Goal: Task Accomplishment & Management: Use online tool/utility

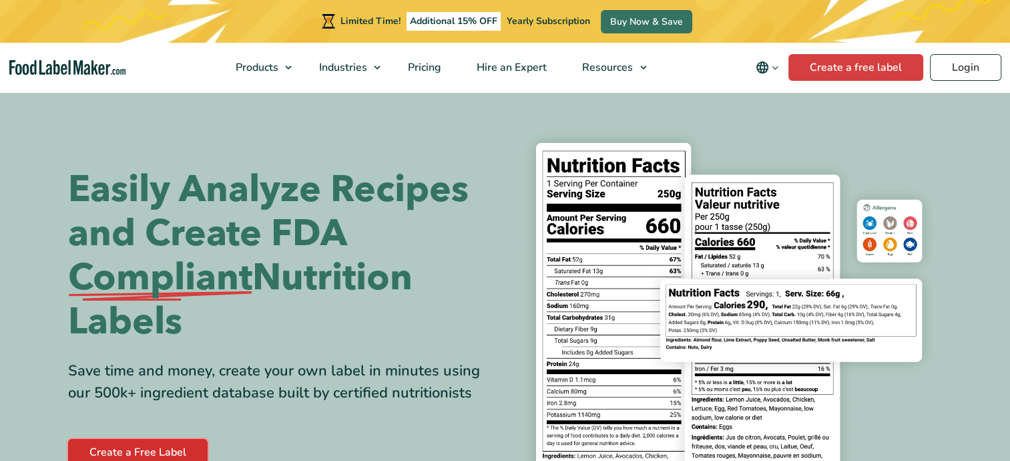
click at [149, 444] on link "Create a Free Label" at bounding box center [138, 452] width 140 height 27
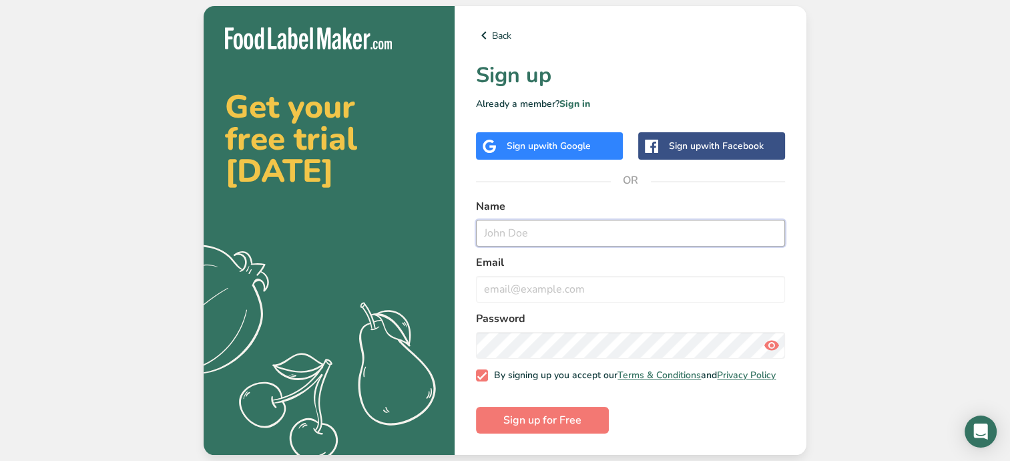
click at [515, 234] on input "text" at bounding box center [630, 233] width 309 height 27
type input "Michael J Jacob De La Cruz"
type input "michaeldlc11@gmail.com"
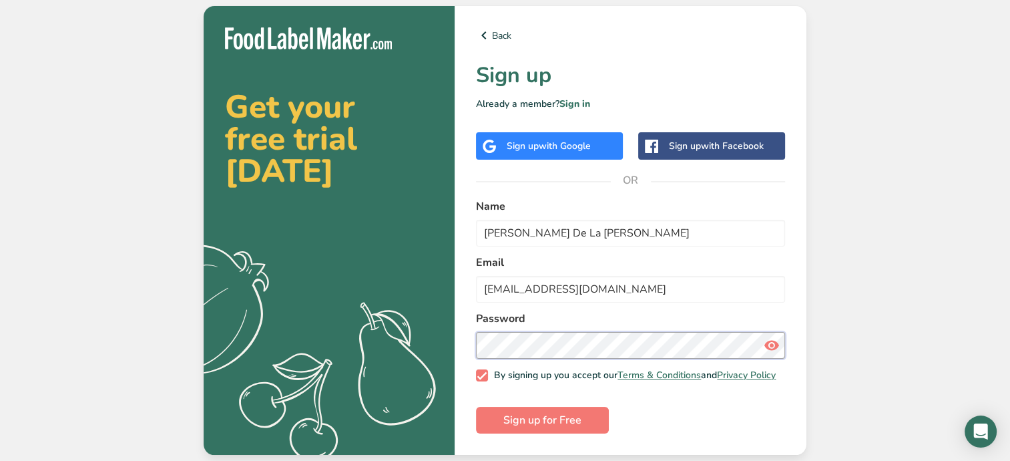
click at [476, 407] on button "Sign up for Free" at bounding box center [542, 420] width 133 height 27
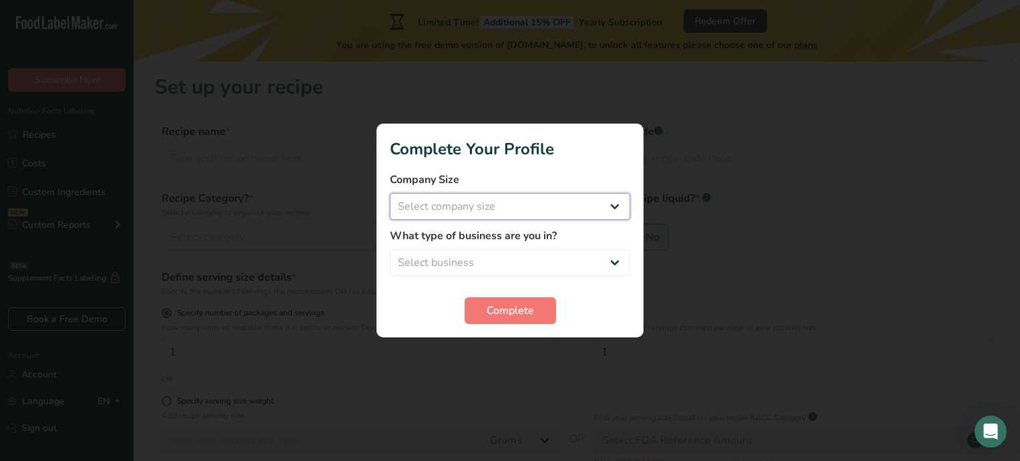
click at [621, 208] on select "Select company size Fewer than 10 Employees 10 to 50 Employees 51 to 500 Employ…" at bounding box center [510, 206] width 240 height 27
select select "1"
click at [390, 193] on select "Select company size Fewer than 10 Employees 10 to 50 Employees 51 to 500 Employ…" at bounding box center [510, 206] width 240 height 27
click at [509, 310] on span "Complete" at bounding box center [510, 311] width 47 height 16
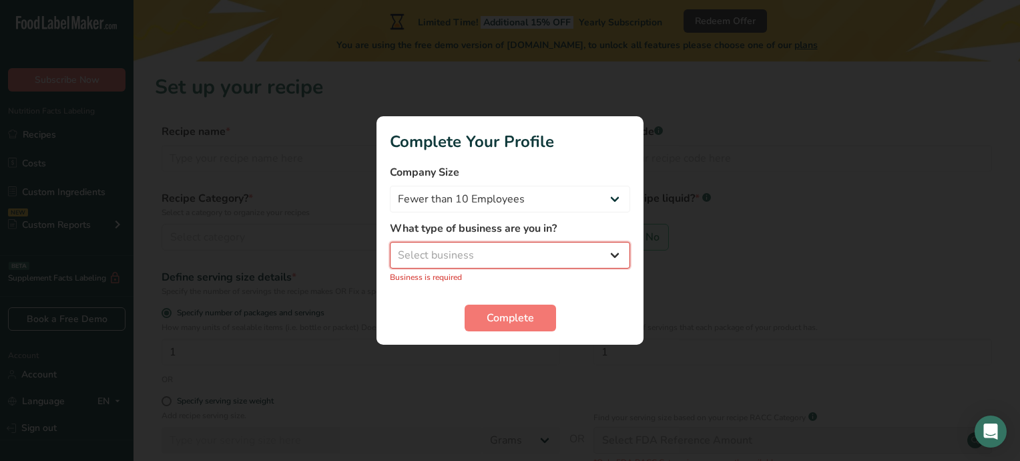
click at [605, 256] on select "Select business Packaged Food Manufacturer Restaurant & Cafe Bakery Meal Plans …" at bounding box center [510, 255] width 240 height 27
select select "1"
click at [390, 249] on select "Select business Packaged Food Manufacturer Restaurant & Cafe Bakery Meal Plans …" at bounding box center [510, 255] width 240 height 27
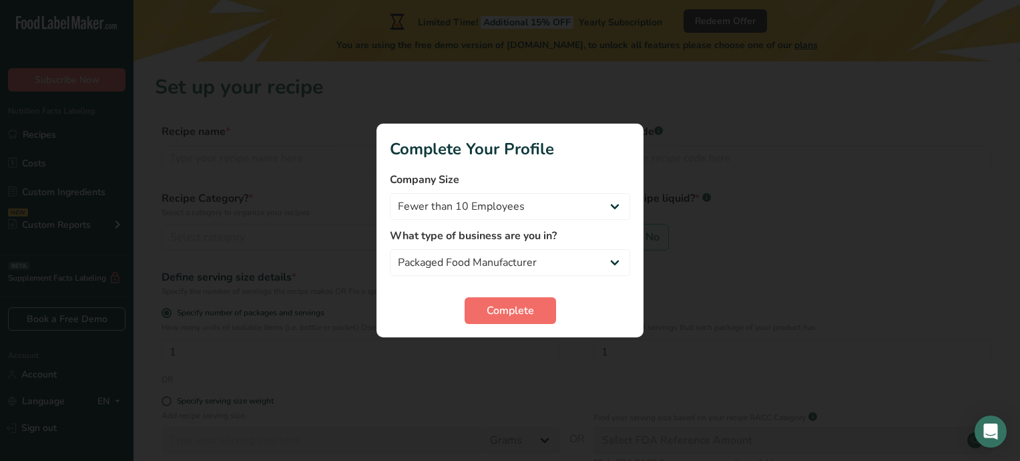
click at [514, 313] on span "Complete" at bounding box center [510, 311] width 47 height 16
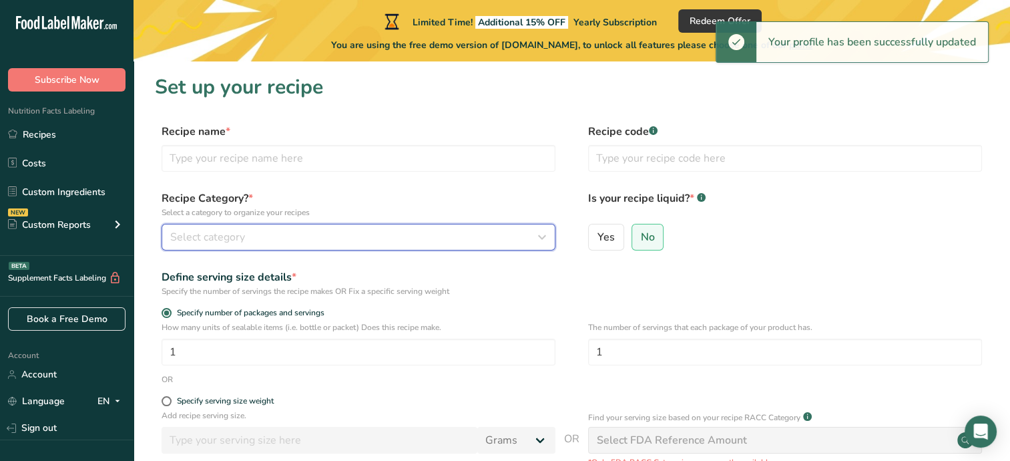
click at [296, 232] on div "Select category" at bounding box center [354, 237] width 369 height 16
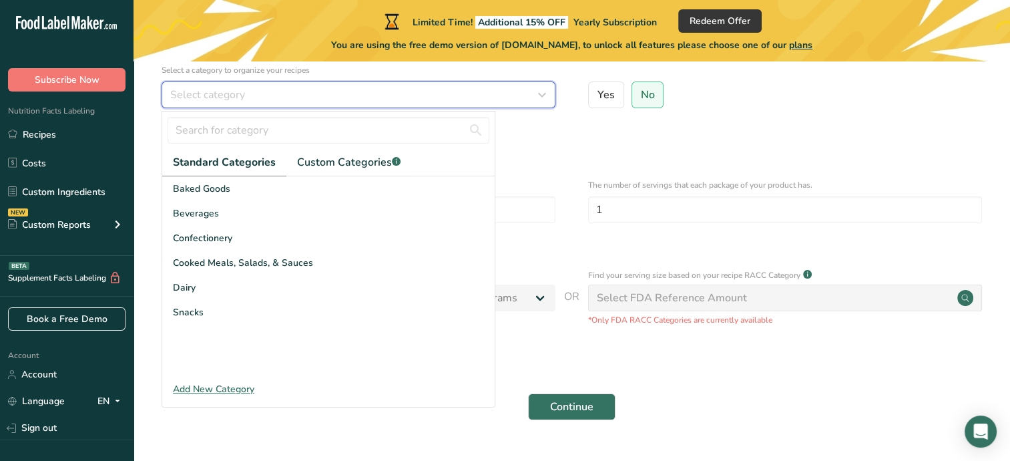
scroll to position [144, 0]
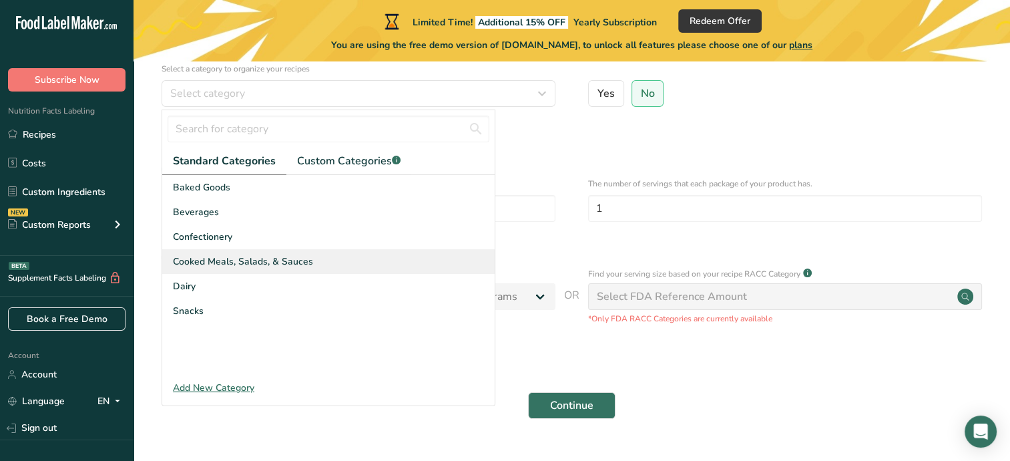
click at [252, 262] on span "Cooked Meals, Salads, & Sauces" at bounding box center [243, 261] width 140 height 14
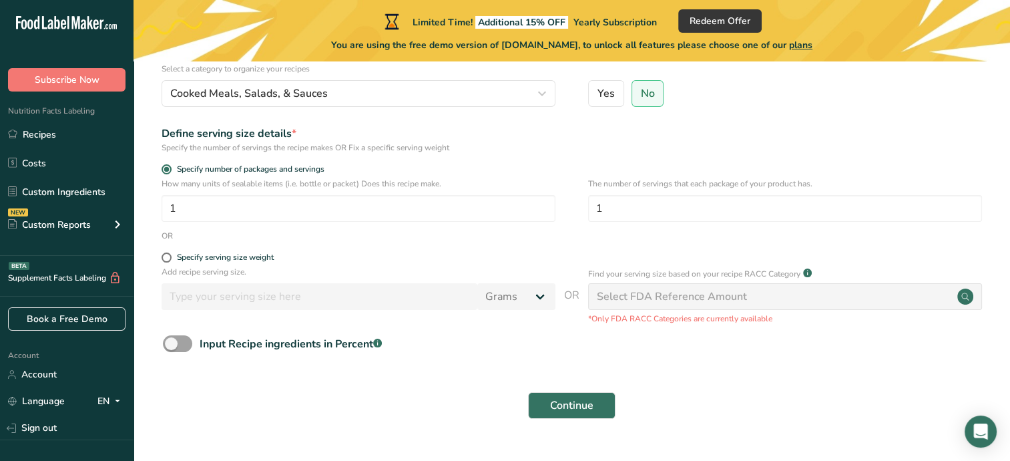
click at [737, 283] on div "Select FDA Reference Amount" at bounding box center [785, 296] width 394 height 27
click at [748, 299] on div "Select FDA Reference Amount" at bounding box center [785, 296] width 394 height 27
click at [585, 407] on span "Continue" at bounding box center [571, 405] width 43 height 16
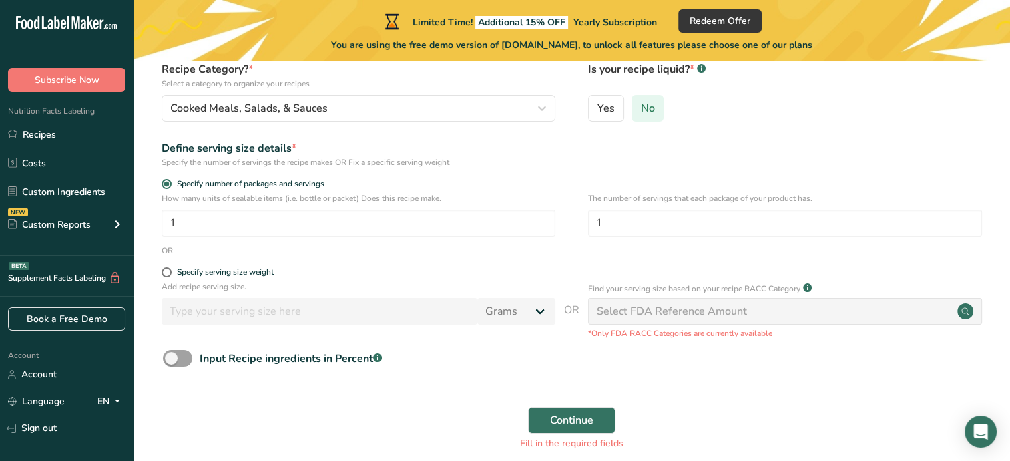
click at [644, 108] on span "No" at bounding box center [647, 108] width 14 height 13
click at [641, 108] on input "No" at bounding box center [636, 108] width 9 height 9
click at [596, 424] on button "Continue" at bounding box center [571, 420] width 87 height 27
click at [968, 319] on circle at bounding box center [966, 311] width 16 height 16
click at [967, 314] on circle at bounding box center [966, 311] width 16 height 16
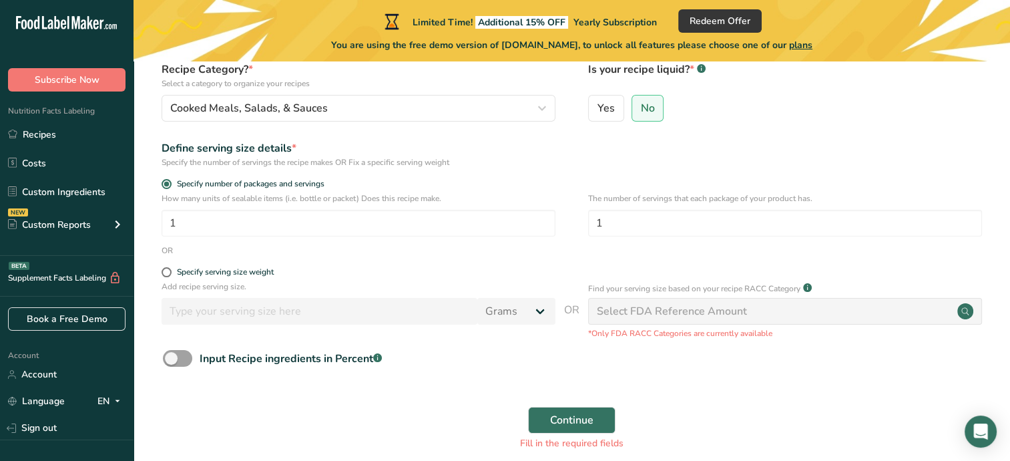
scroll to position [205, 0]
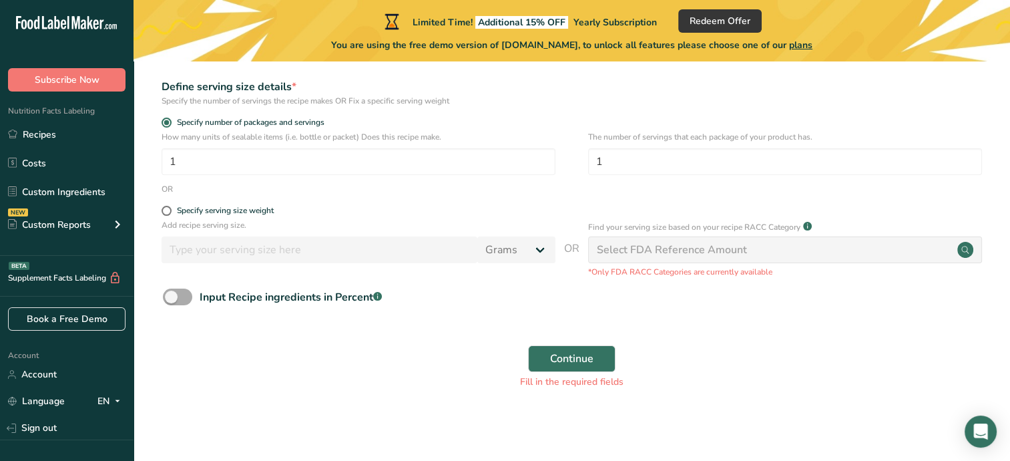
click at [183, 302] on span at bounding box center [177, 296] width 29 height 17
click at [172, 301] on input "Input Recipe ingredients in Percent .a-a{fill:#347362;}.b-a{fill:#fff;}" at bounding box center [167, 296] width 9 height 9
checkbox input "true"
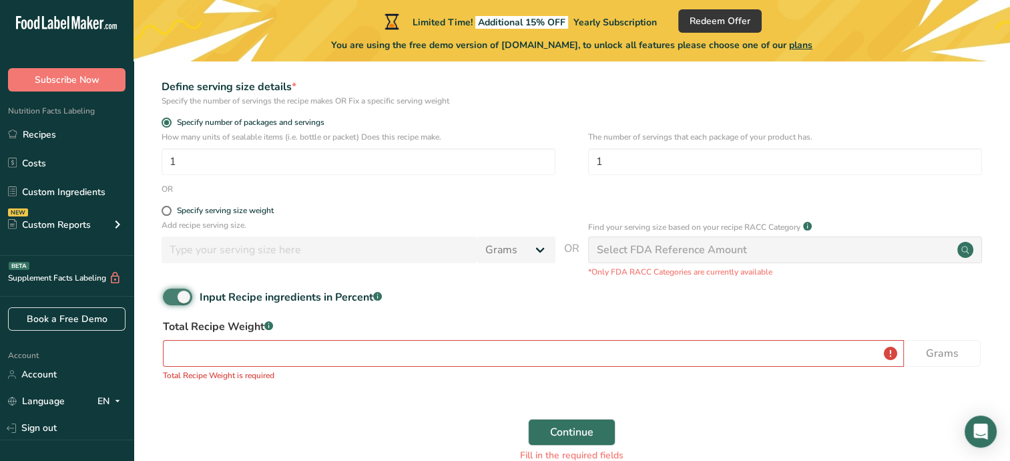
scroll to position [278, 0]
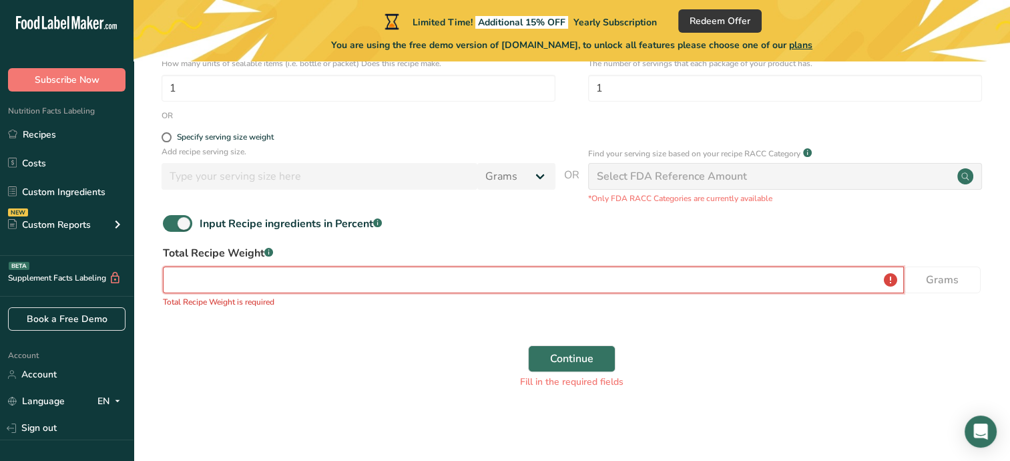
click at [421, 282] on input "number" at bounding box center [533, 279] width 741 height 27
